Goal: Information Seeking & Learning: Learn about a topic

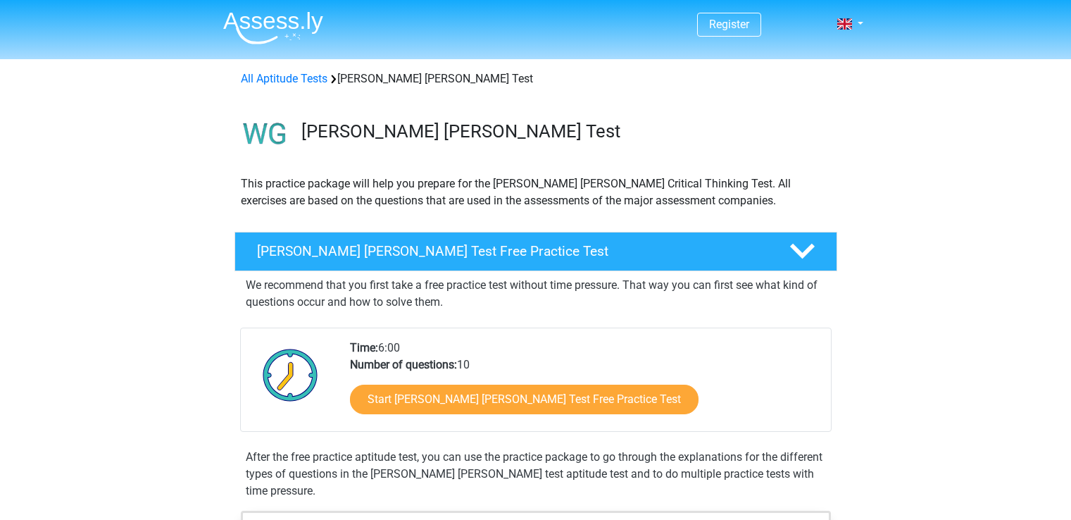
scroll to position [156, 0]
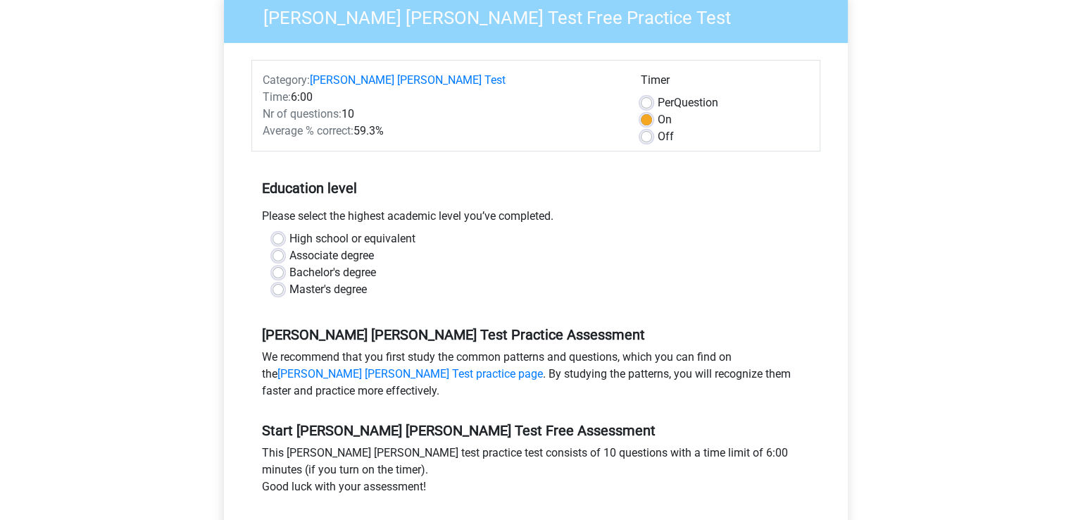
scroll to position [137, 0]
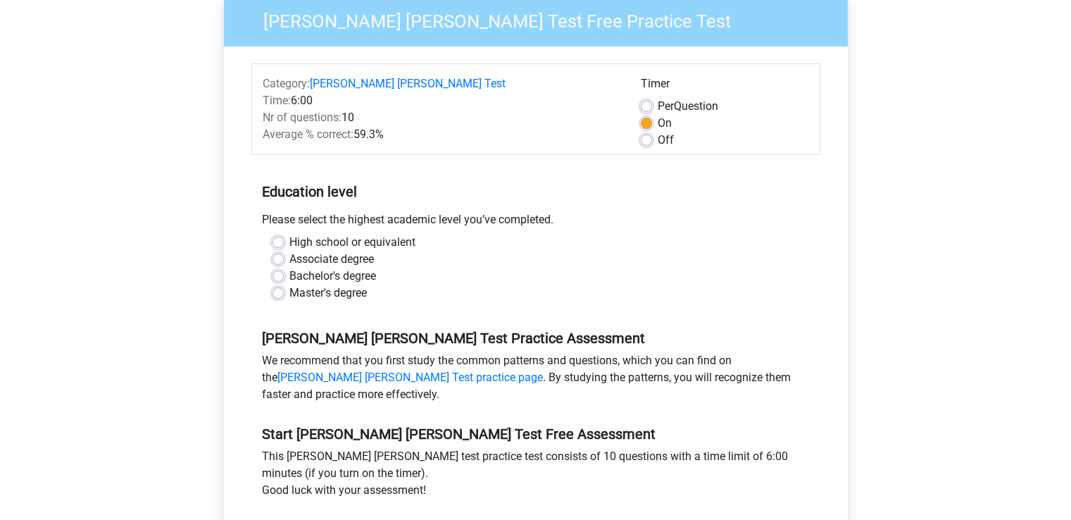
click at [287, 234] on div "High school or equivalent" at bounding box center [536, 242] width 527 height 17
click at [289, 234] on label "High school or equivalent" at bounding box center [352, 242] width 126 height 17
click at [280, 234] on input "High school or equivalent" at bounding box center [278, 241] width 11 height 14
radio input "true"
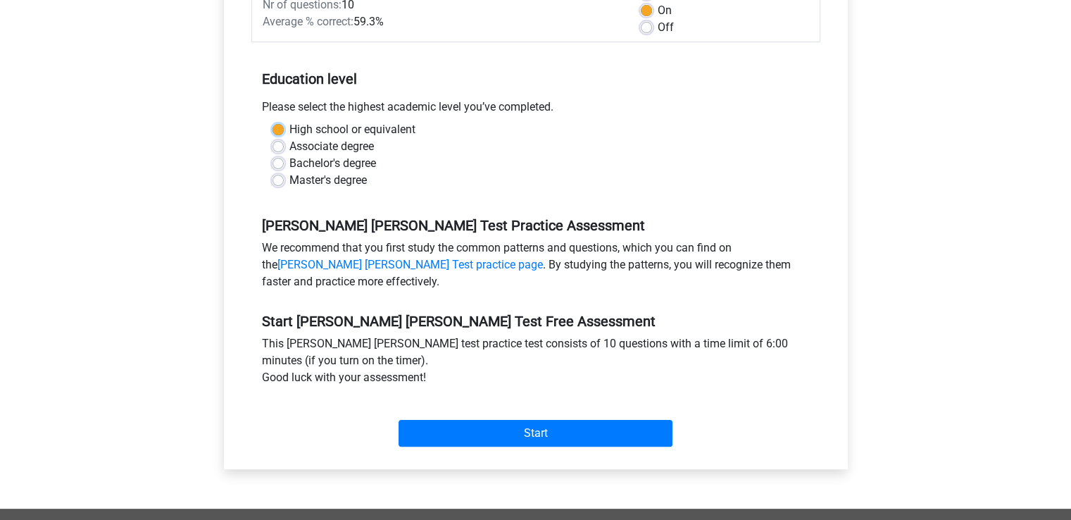
scroll to position [261, 0]
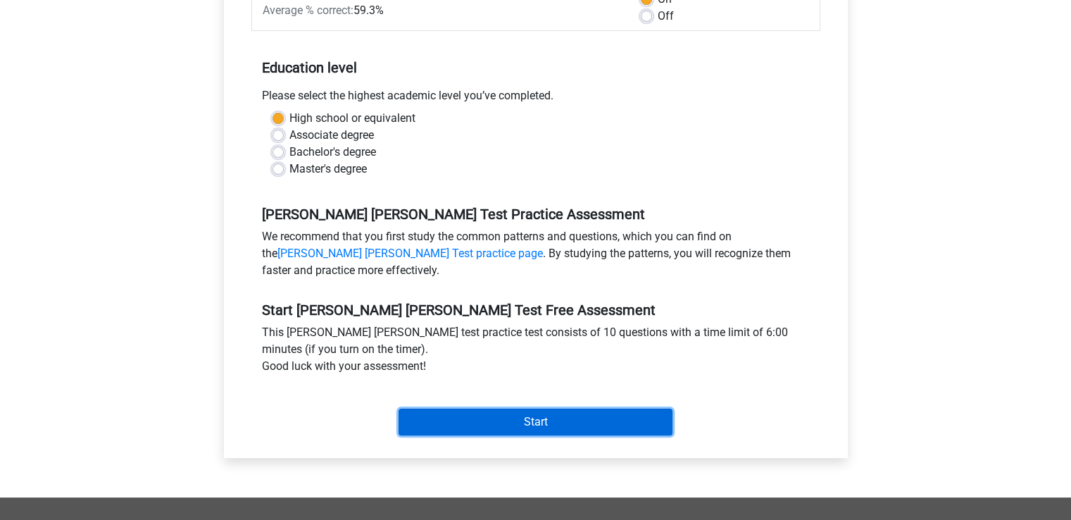
click at [642, 408] on input "Start" at bounding box center [536, 421] width 274 height 27
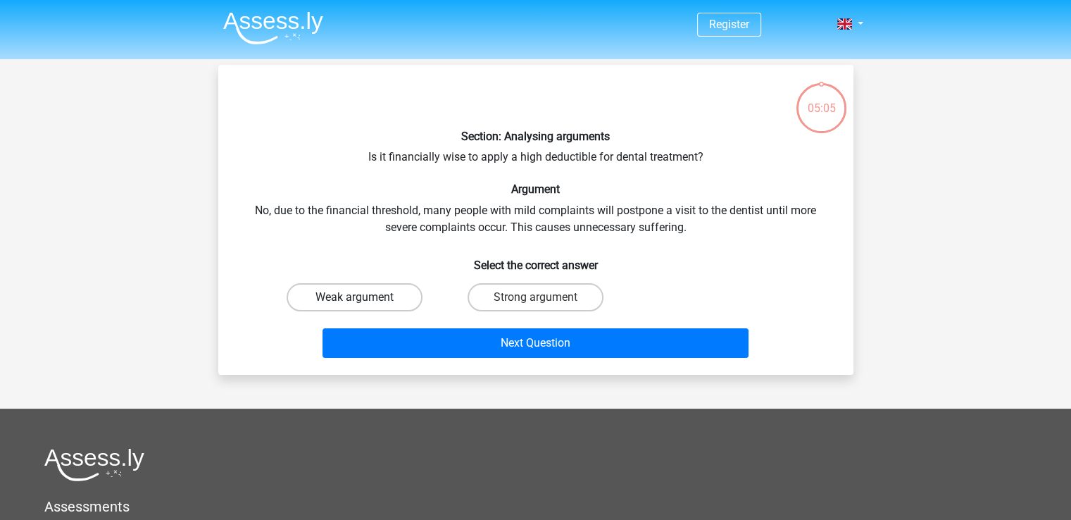
click at [395, 292] on label "Weak argument" at bounding box center [355, 297] width 136 height 28
click at [363, 297] on input "Weak argument" at bounding box center [358, 301] width 9 height 9
radio input "true"
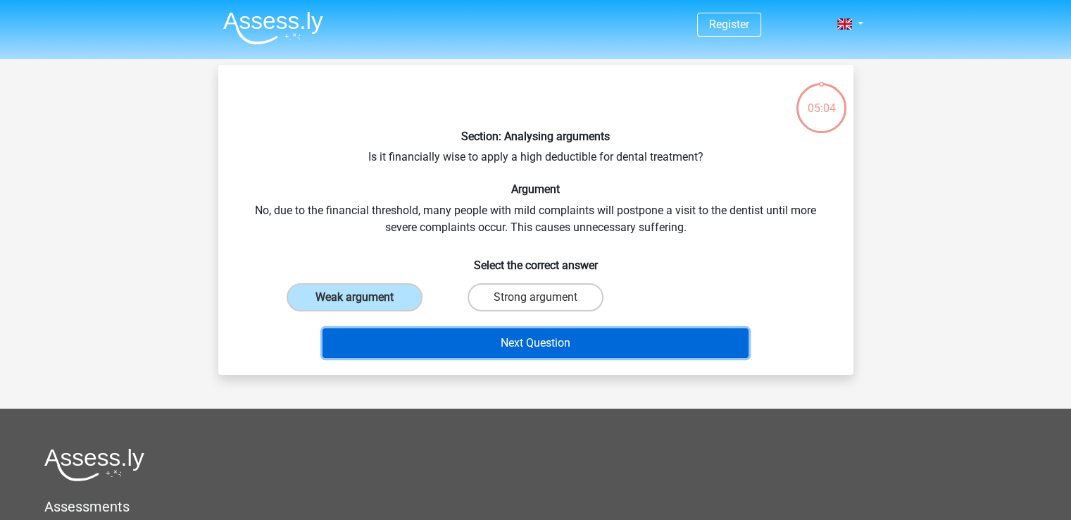
click at [456, 337] on button "Next Question" at bounding box center [536, 343] width 426 height 30
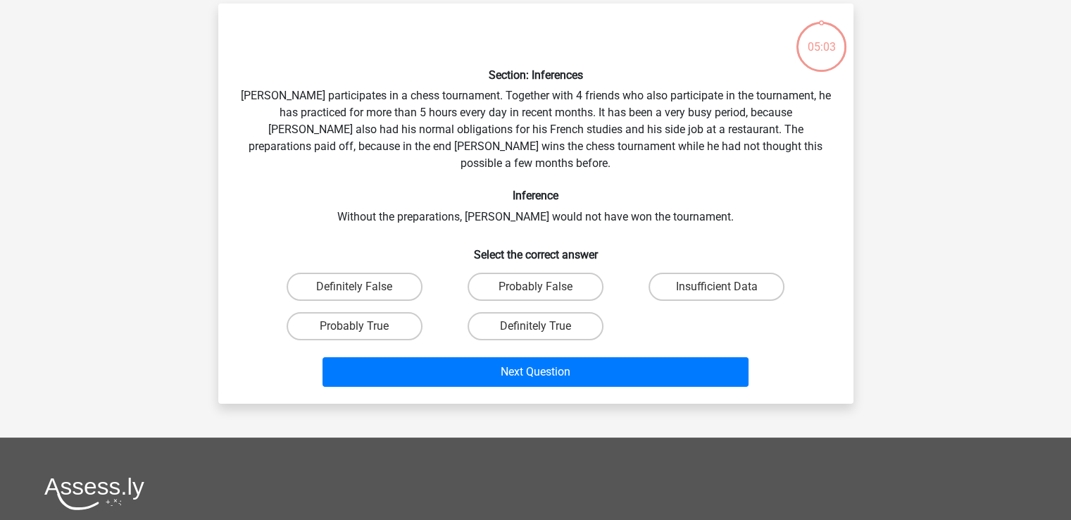
scroll to position [65, 0]
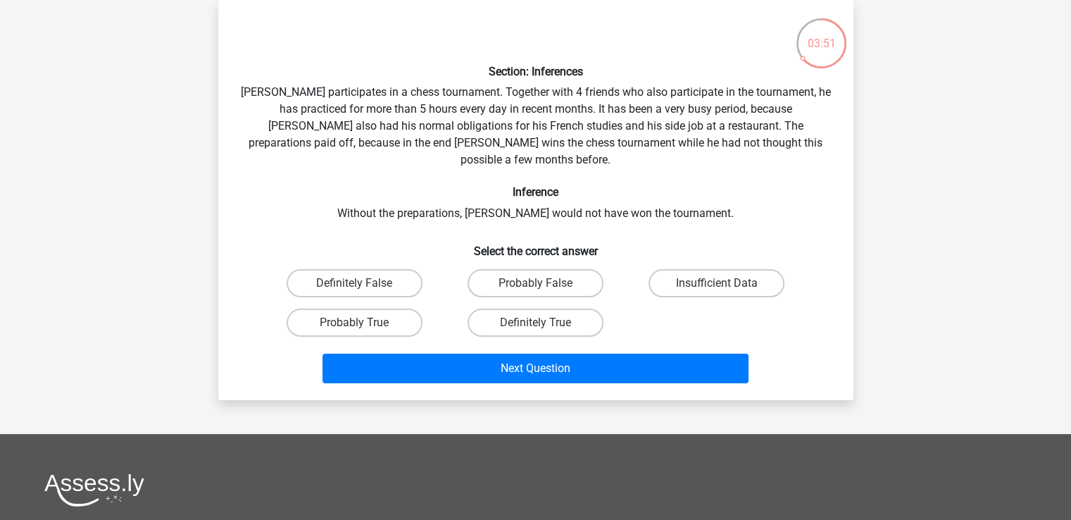
click at [513, 314] on label "Definitely True" at bounding box center [536, 322] width 136 height 28
click at [535, 323] on input "Definitely True" at bounding box center [539, 327] width 9 height 9
radio input "true"
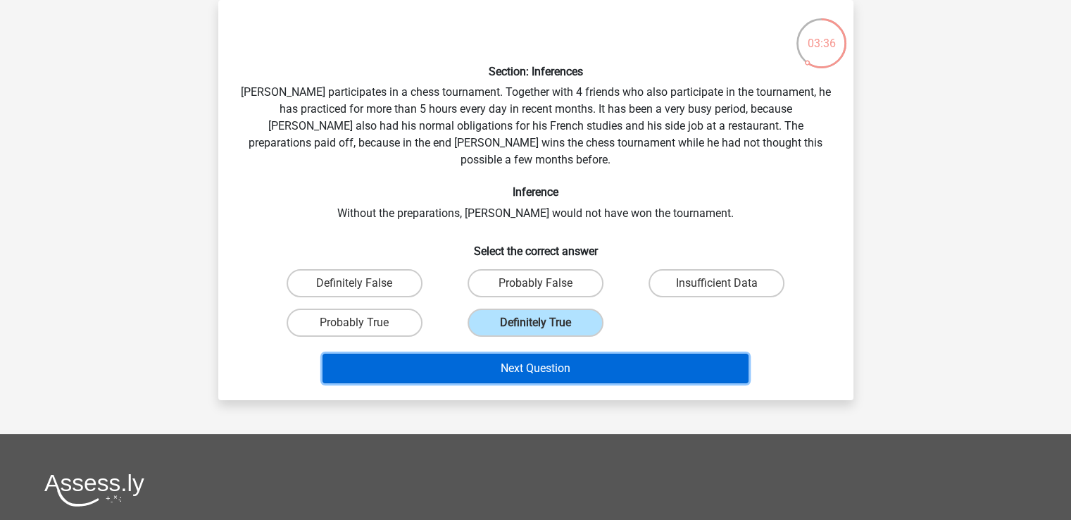
click at [442, 363] on button "Next Question" at bounding box center [536, 369] width 426 height 30
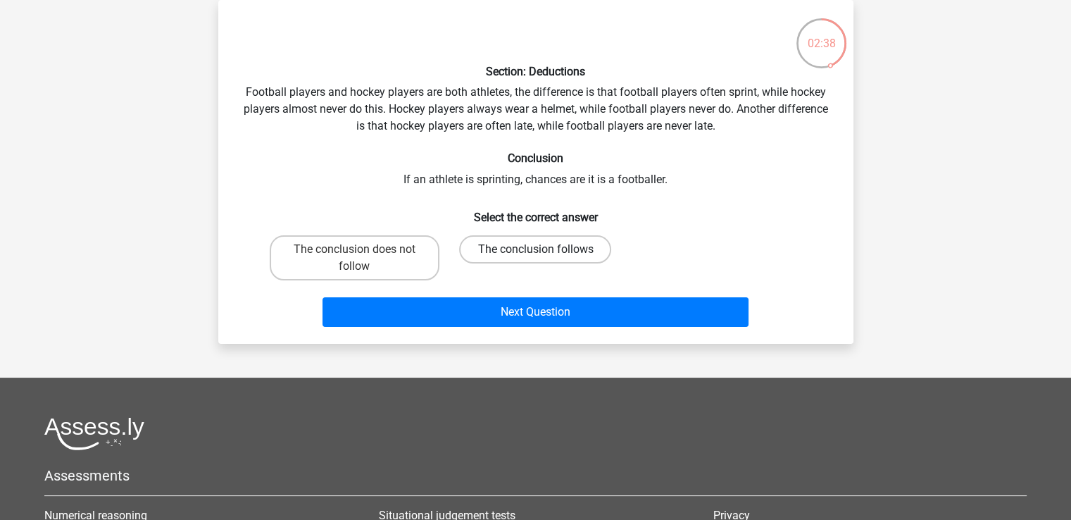
click at [559, 260] on label "The conclusion follows" at bounding box center [535, 249] width 152 height 28
click at [544, 258] on input "The conclusion follows" at bounding box center [539, 253] width 9 height 9
radio input "true"
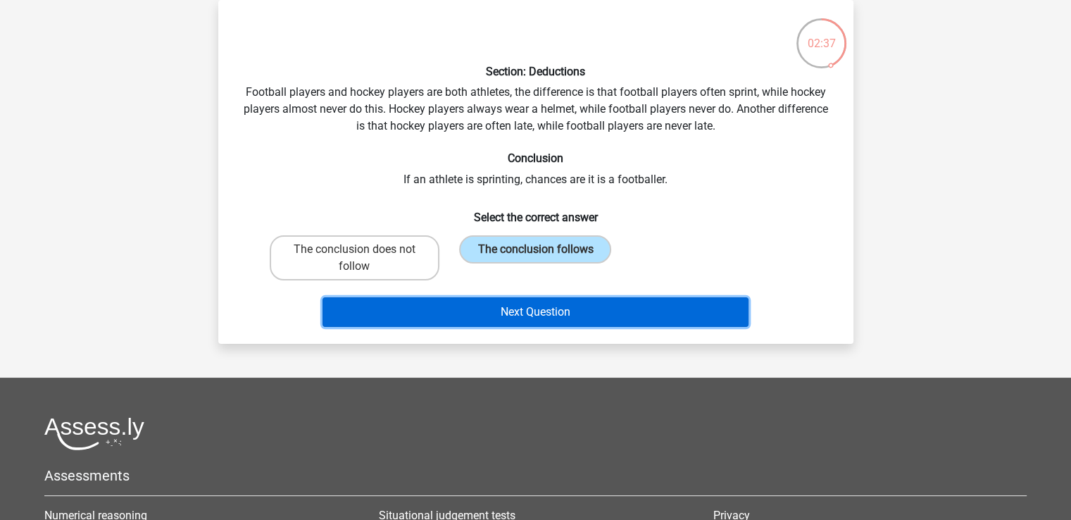
click at [565, 316] on button "Next Question" at bounding box center [536, 312] width 426 height 30
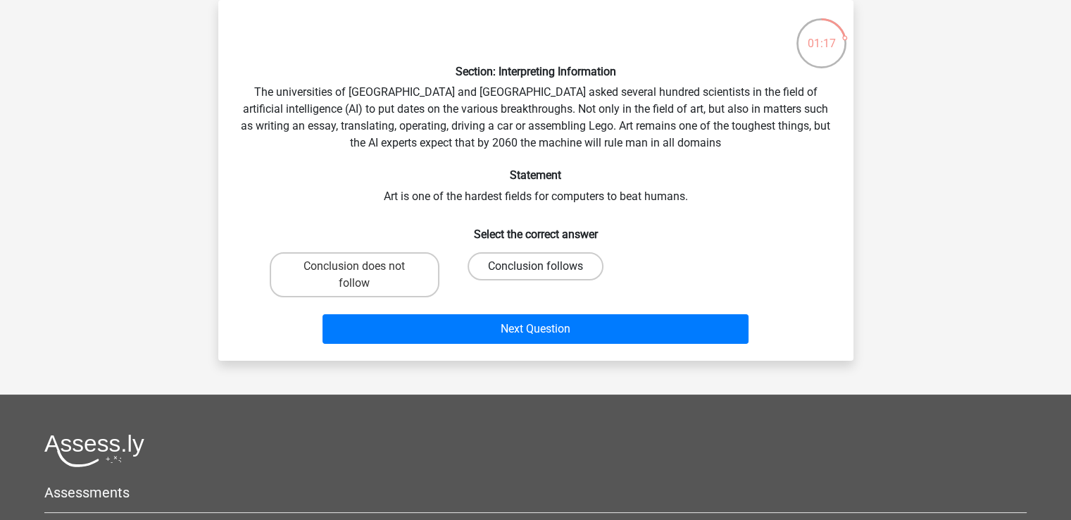
click at [507, 268] on label "Conclusion follows" at bounding box center [536, 266] width 136 height 28
click at [535, 268] on input "Conclusion follows" at bounding box center [539, 270] width 9 height 9
radio input "true"
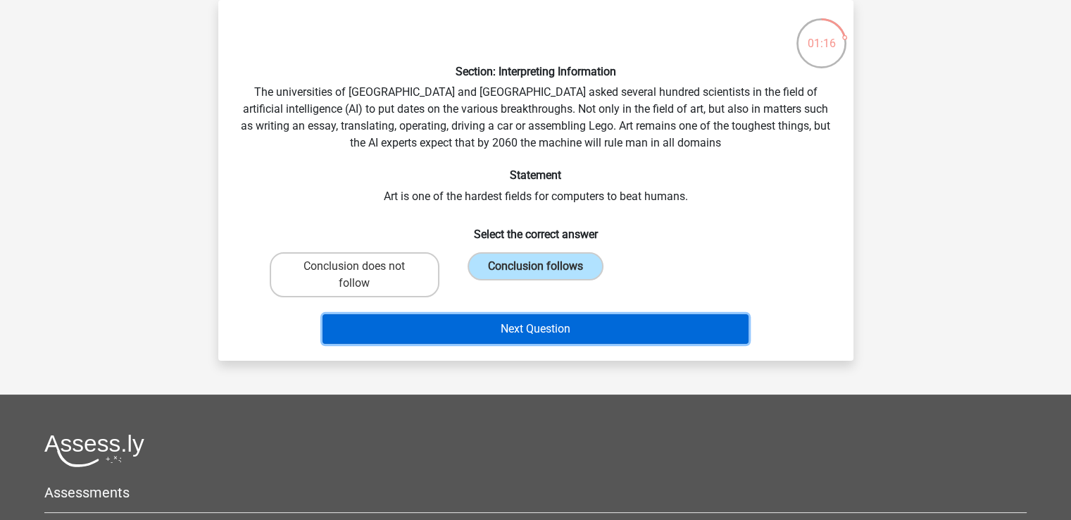
click at [418, 338] on button "Next Question" at bounding box center [536, 329] width 426 height 30
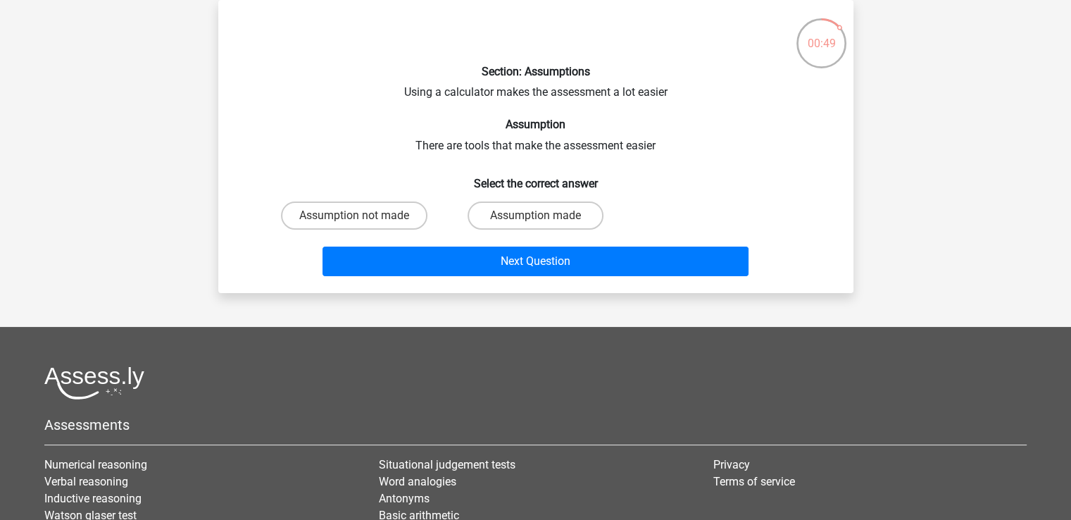
click at [528, 222] on label "Assumption made" at bounding box center [536, 215] width 136 height 28
click at [535, 222] on input "Assumption made" at bounding box center [539, 220] width 9 height 9
radio input "true"
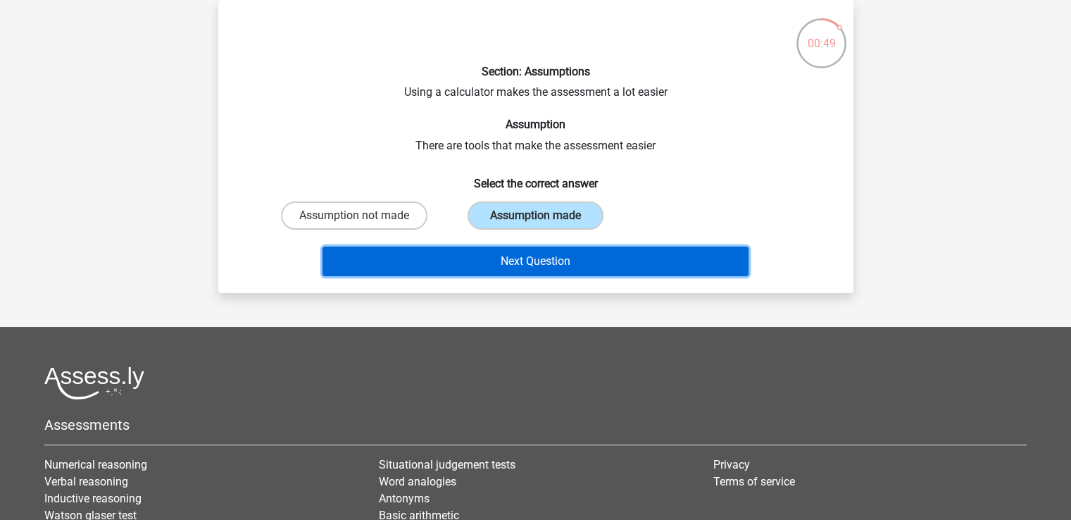
click at [499, 264] on button "Next Question" at bounding box center [536, 261] width 426 height 30
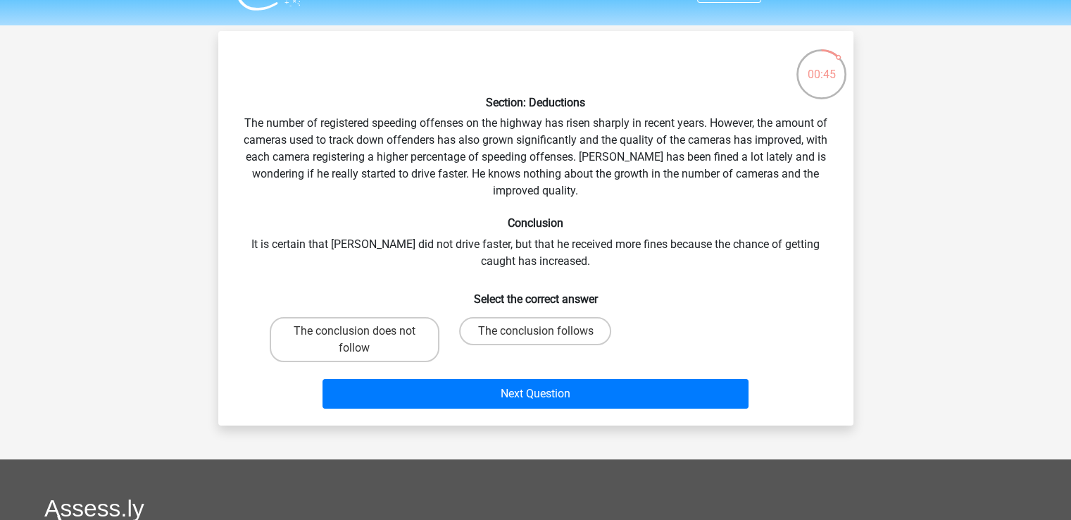
scroll to position [0, 0]
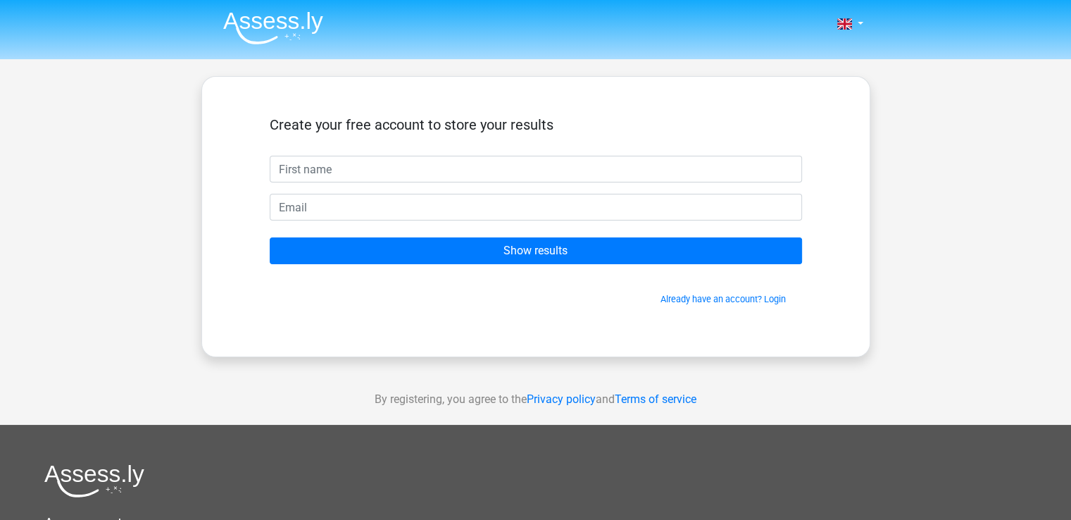
click at [629, 173] on input "text" at bounding box center [536, 169] width 532 height 27
type input "[PERSON_NAME]"
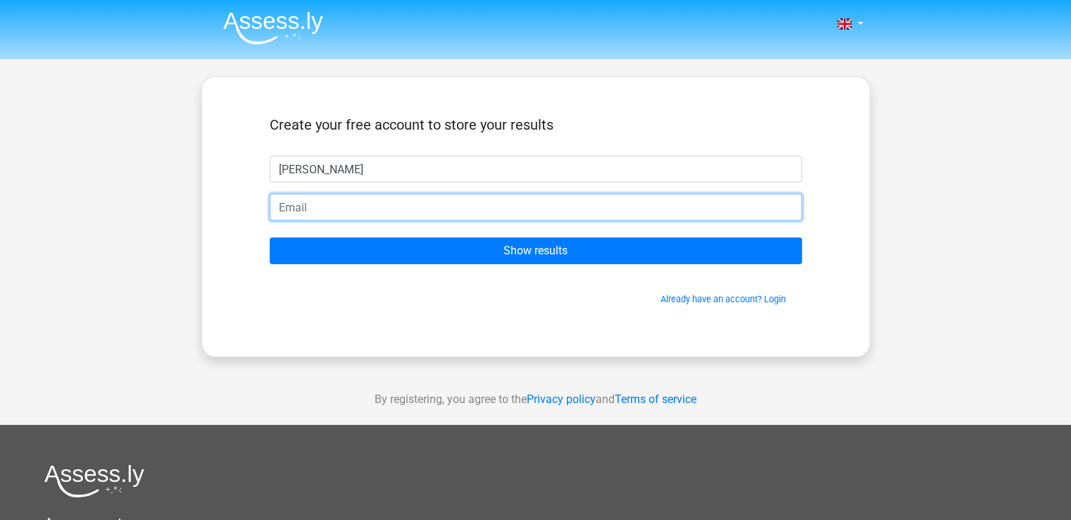
click at [399, 206] on input "email" at bounding box center [536, 207] width 532 height 27
type input "[EMAIL_ADDRESS][DOMAIN_NAME]"
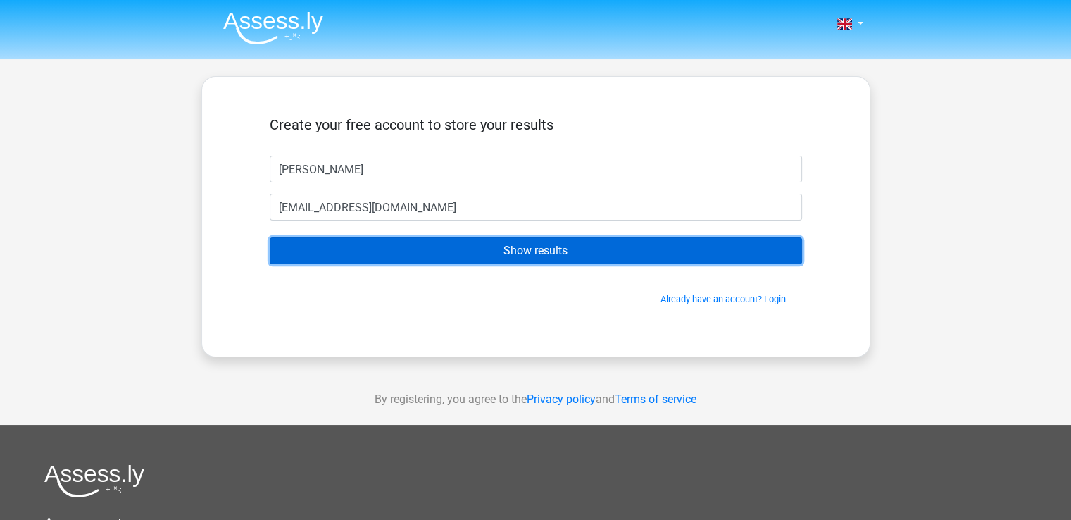
click at [389, 244] on input "Show results" at bounding box center [536, 250] width 532 height 27
